Goal: Task Accomplishment & Management: Manage account settings

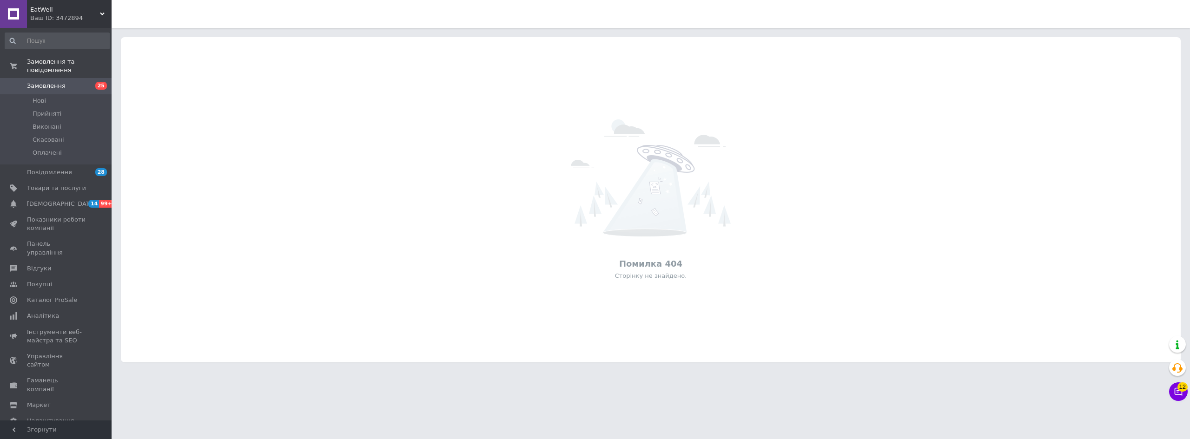
click at [101, 6] on div "EatWell Ваш ID: 3472894" at bounding box center [69, 14] width 85 height 28
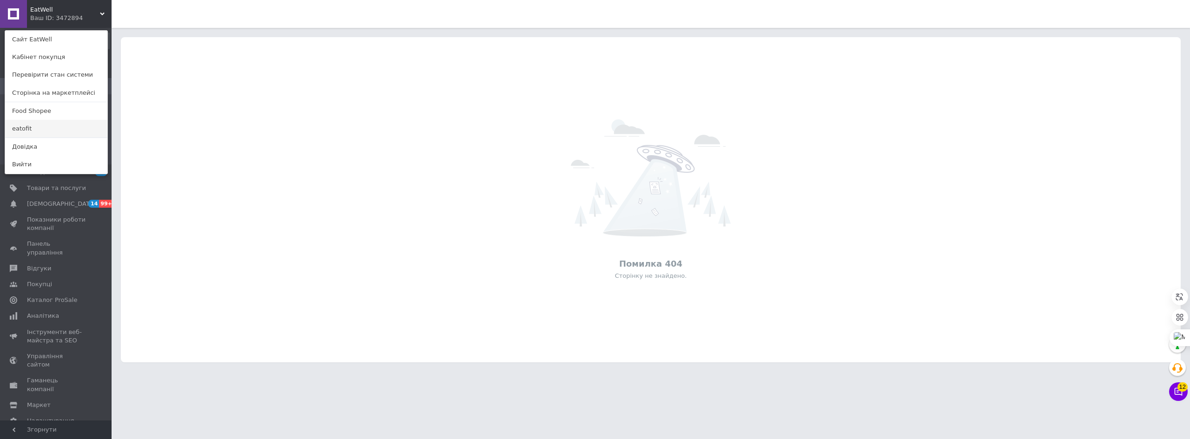
click at [60, 127] on link "eatofit" at bounding box center [56, 129] width 102 height 18
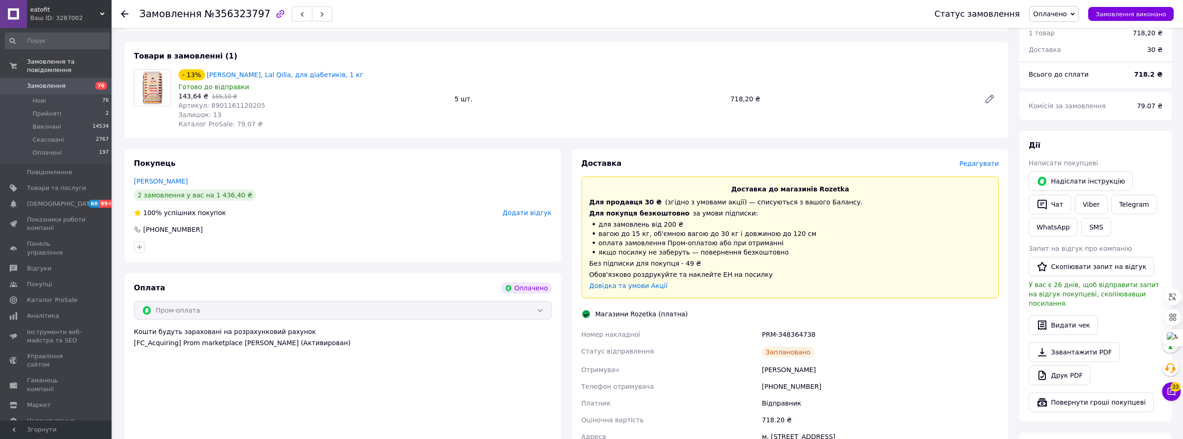
scroll to position [69, 0]
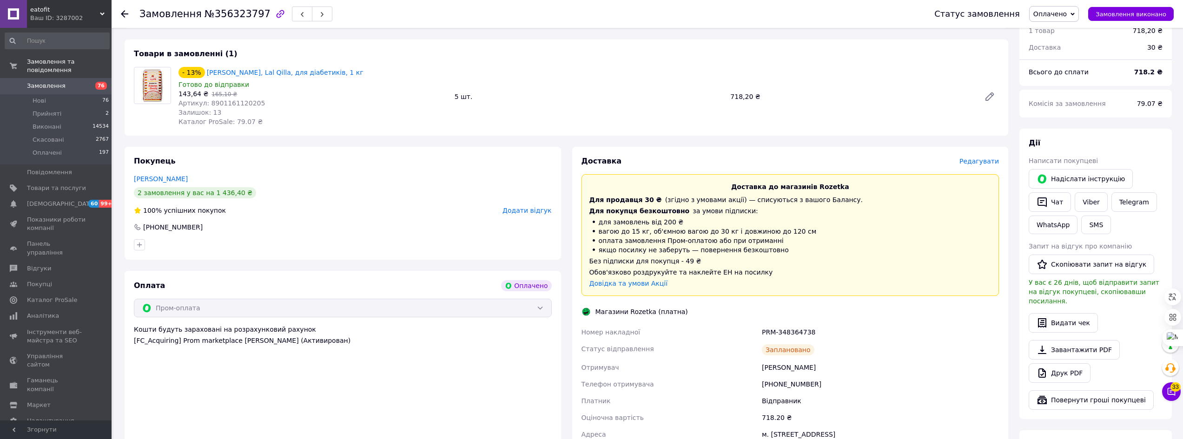
click at [801, 332] on div "PRM-348364738" at bounding box center [880, 332] width 241 height 17
drag, startPoint x: 801, startPoint y: 332, endPoint x: 763, endPoint y: 332, distance: 38.1
click at [763, 332] on div "PRM-348364738" at bounding box center [880, 332] width 241 height 17
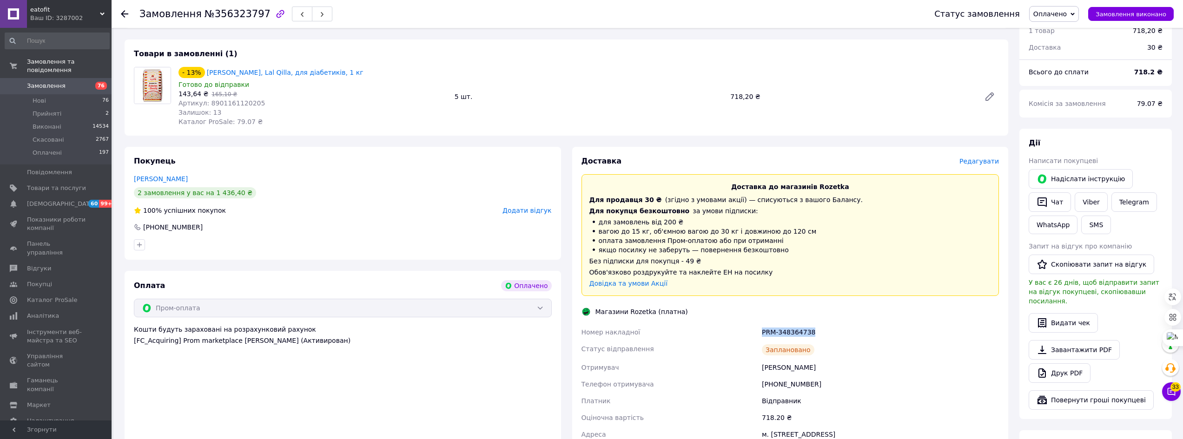
click at [763, 332] on div "PRM-348364738" at bounding box center [880, 332] width 241 height 17
copy div "PRM-348364738"
